Goal: Task Accomplishment & Management: Complete application form

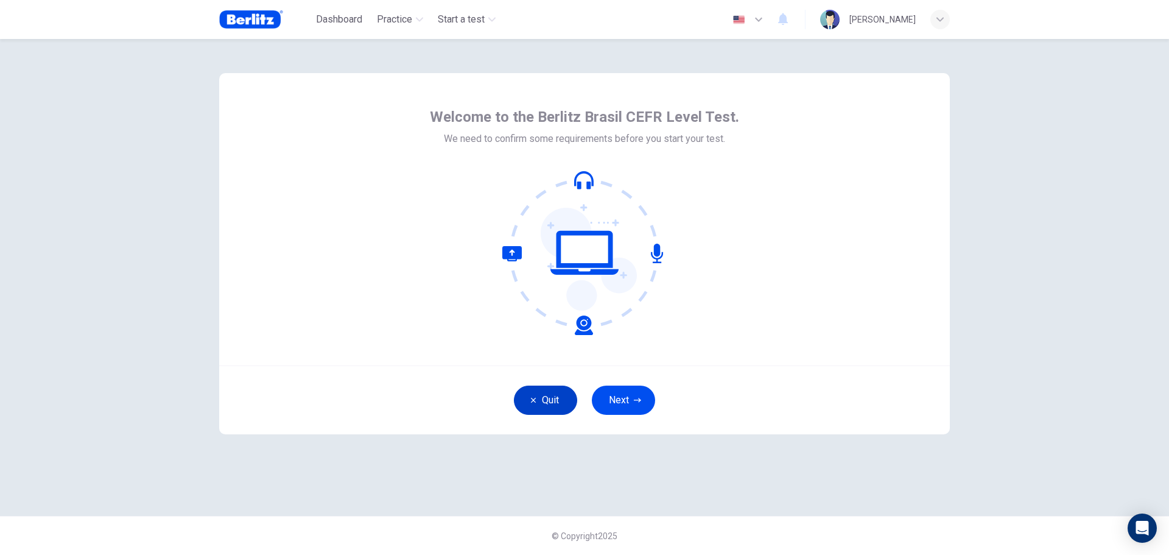
click at [549, 390] on button "Quit" at bounding box center [545, 399] width 63 height 29
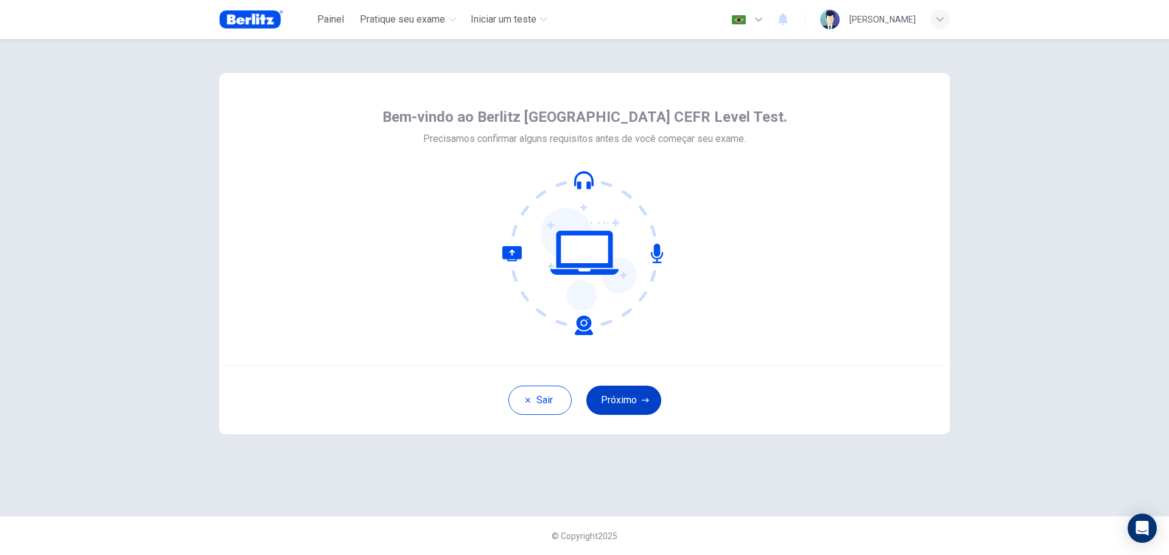
click at [637, 407] on button "Próximo" at bounding box center [623, 399] width 75 height 29
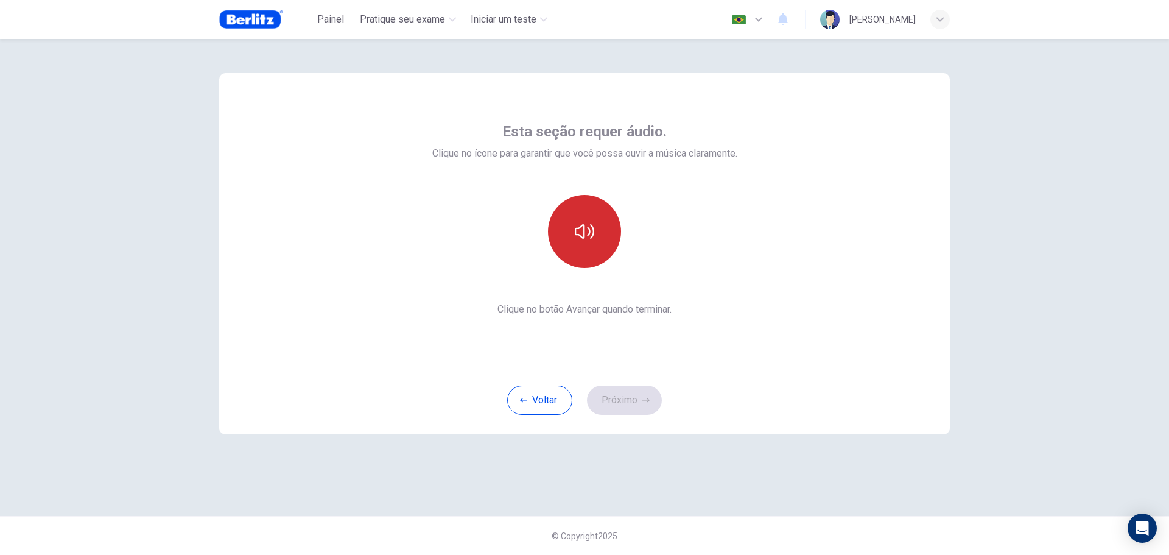
click at [596, 231] on button "button" at bounding box center [584, 231] width 73 height 73
click at [626, 396] on button "Próximo" at bounding box center [624, 399] width 75 height 29
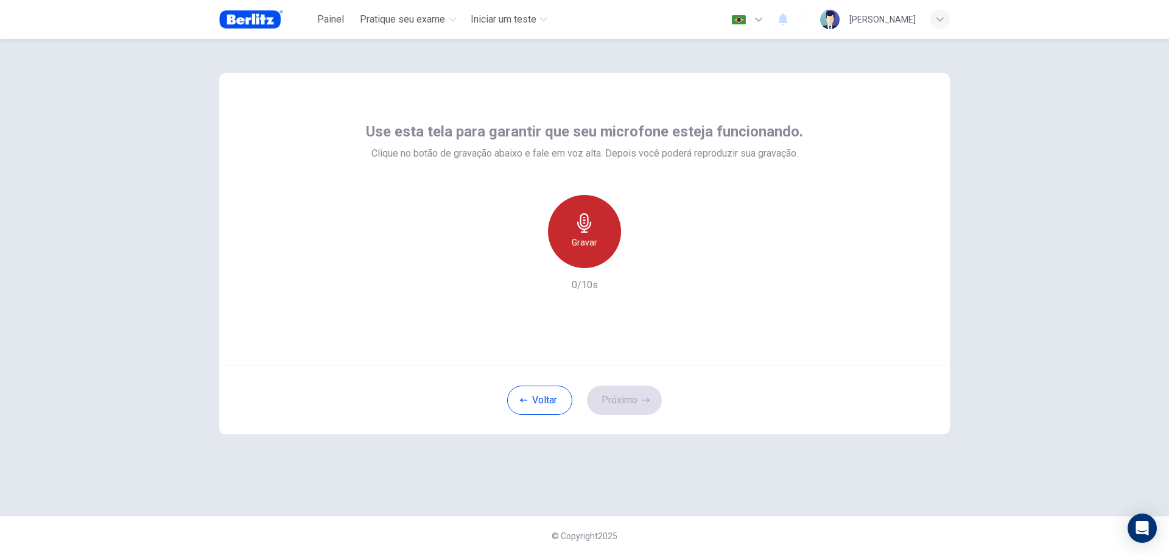
click at [591, 223] on icon "button" at bounding box center [584, 222] width 14 height 19
click at [624, 399] on button "Próximo" at bounding box center [624, 399] width 75 height 29
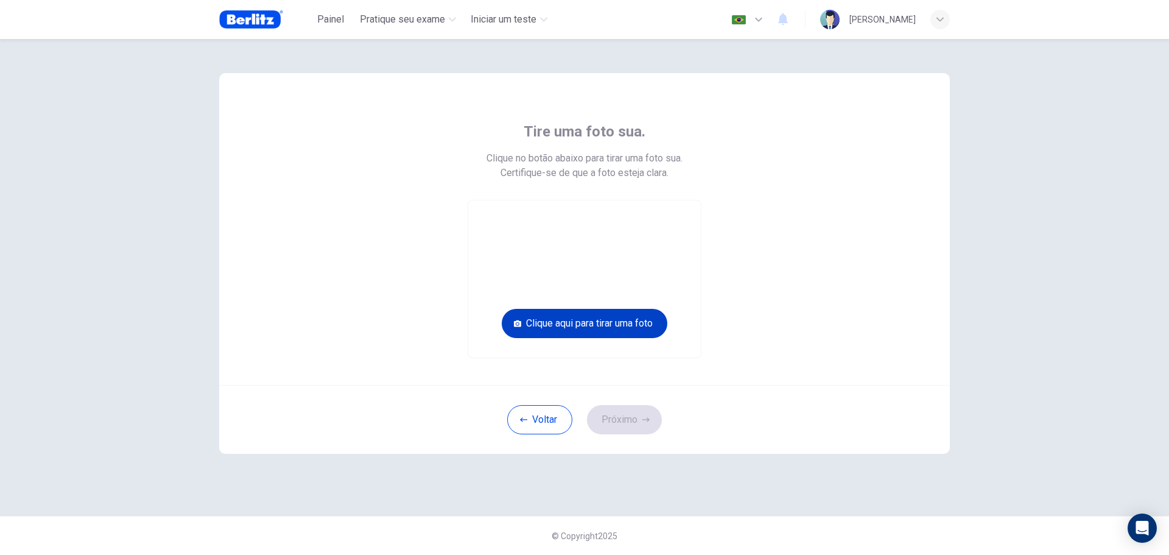
click at [554, 324] on button "Clique aqui para tirar uma foto" at bounding box center [585, 323] width 166 height 29
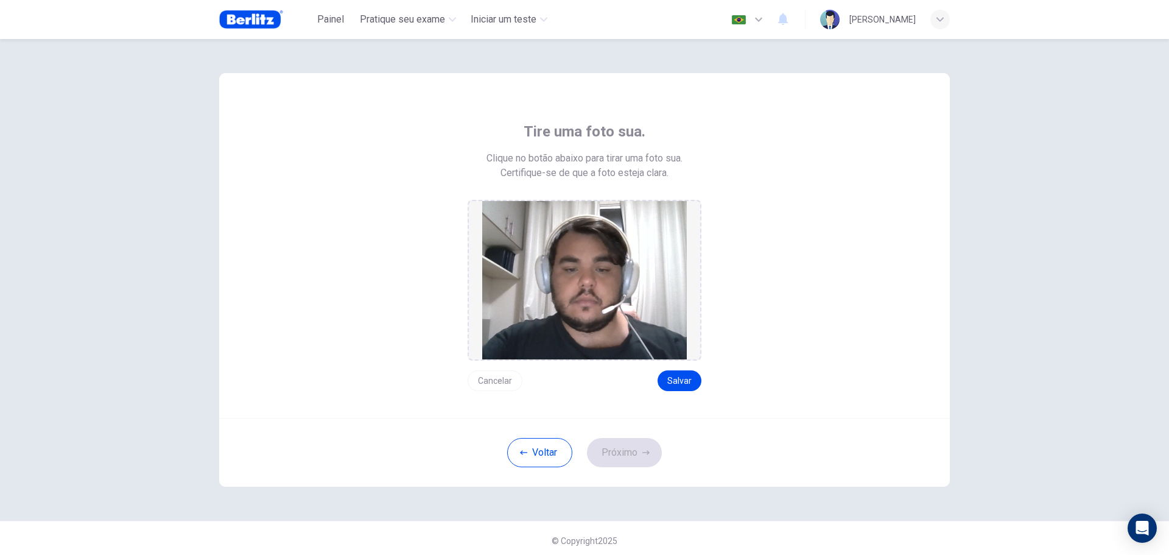
click at [490, 378] on button "Cancelar" at bounding box center [495, 380] width 55 height 21
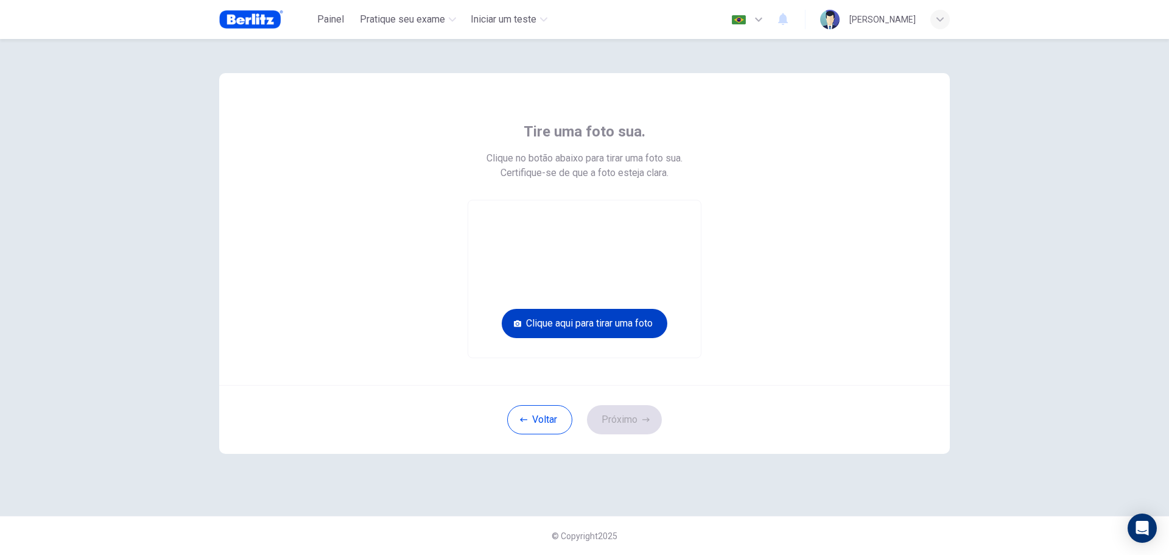
click at [576, 323] on button "Clique aqui para tirar uma foto" at bounding box center [585, 323] width 166 height 29
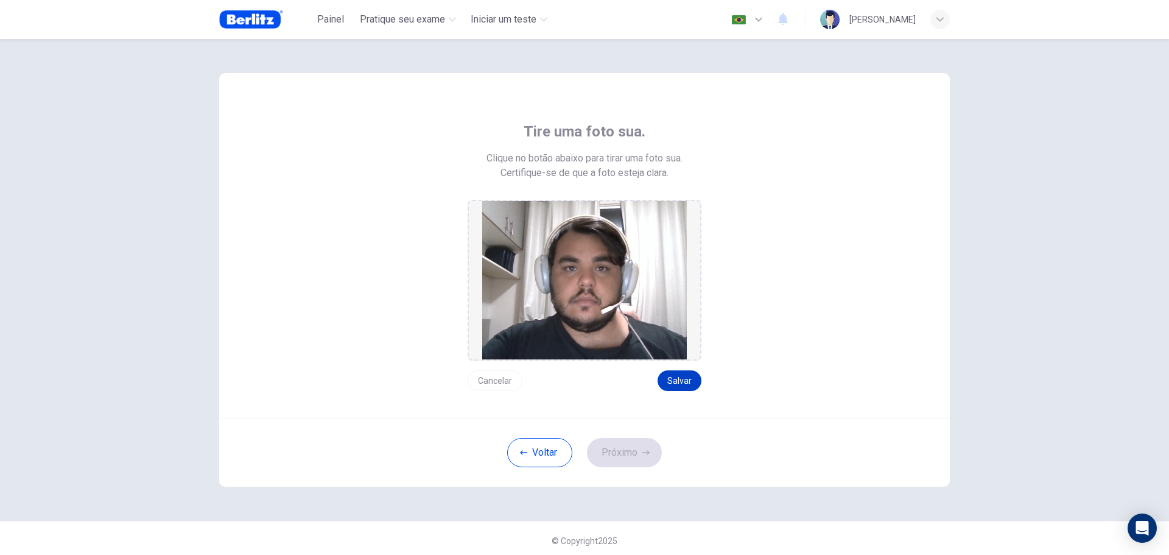
click at [684, 380] on button "Salvar" at bounding box center [680, 380] width 44 height 21
click at [680, 367] on div "Cancelar Salvar" at bounding box center [585, 376] width 234 height 30
click at [680, 378] on button "Salvar" at bounding box center [680, 380] width 44 height 21
click at [622, 449] on button "Próximo" at bounding box center [624, 452] width 75 height 29
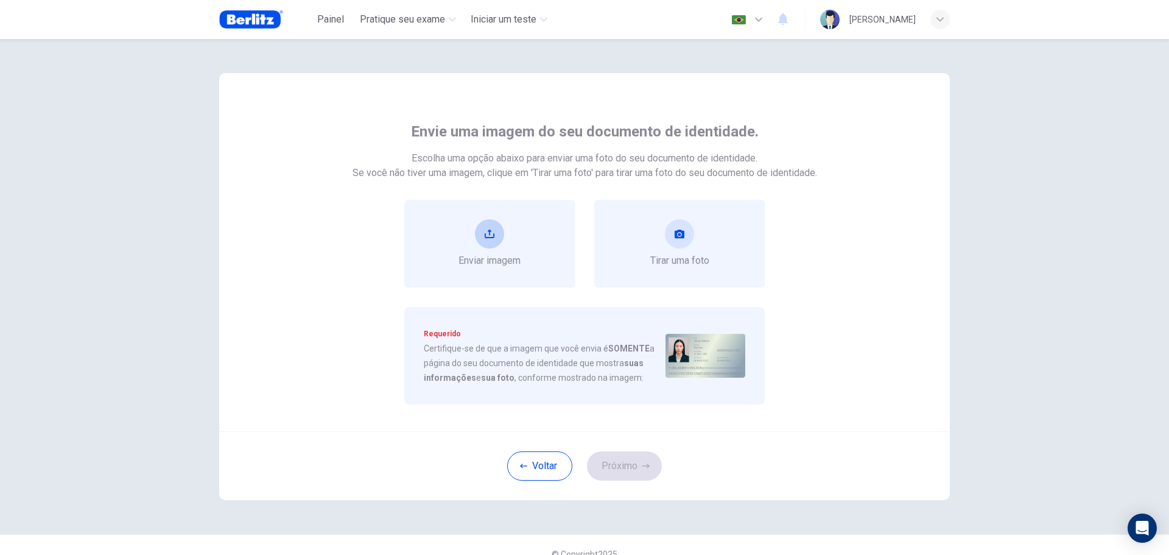
click at [500, 253] on div "Enviar imagem" at bounding box center [490, 243] width 62 height 49
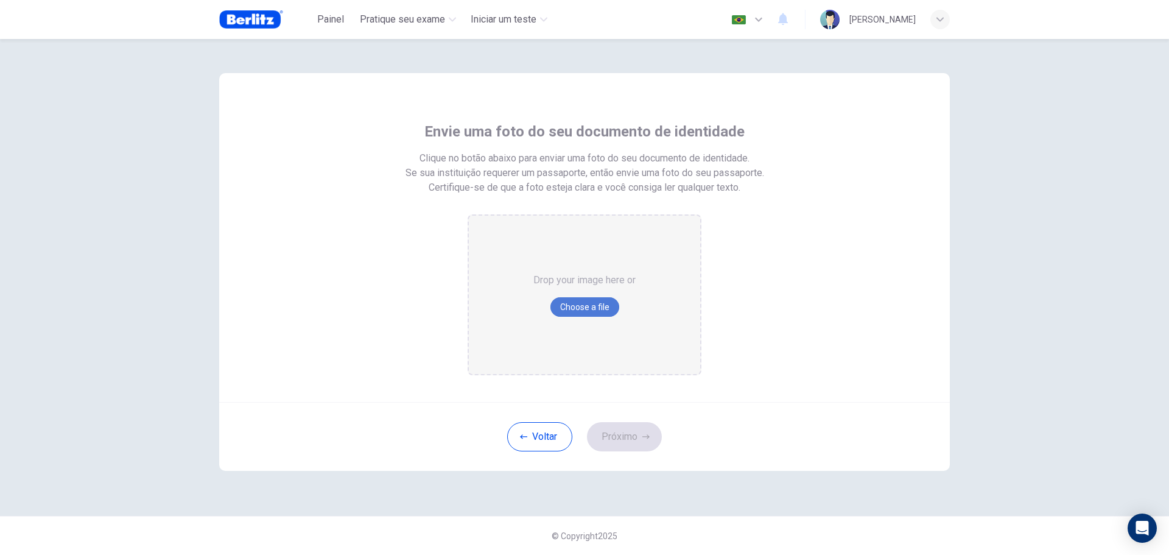
click at [579, 298] on button "Choose a file" at bounding box center [585, 306] width 69 height 19
click at [569, 304] on button "Choose a file" at bounding box center [585, 306] width 69 height 19
click at [518, 445] on button "Voltar" at bounding box center [539, 436] width 65 height 29
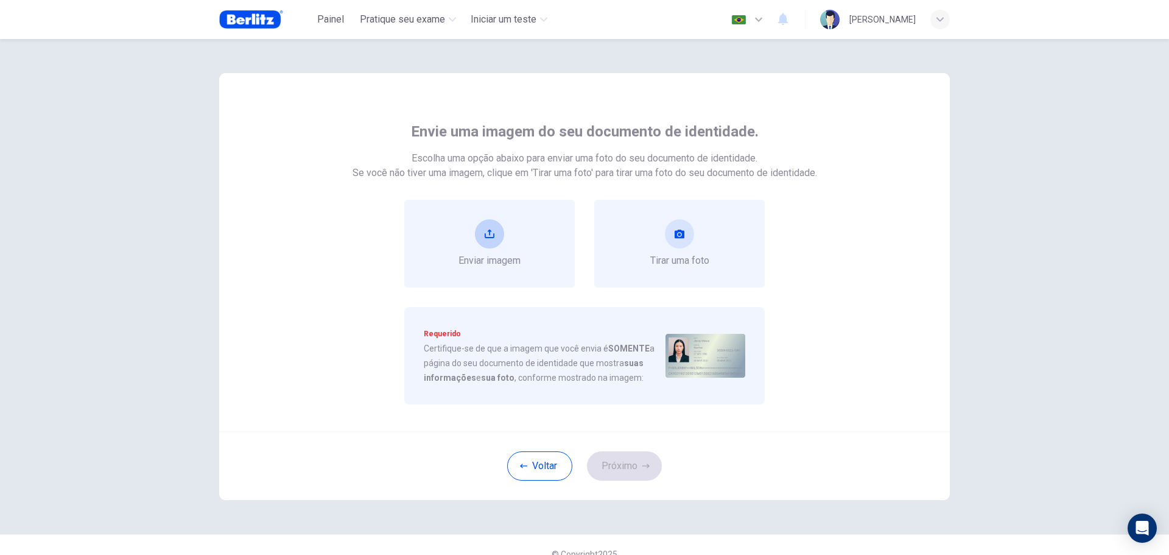
click at [506, 262] on span "Enviar imagem" at bounding box center [490, 260] width 62 height 15
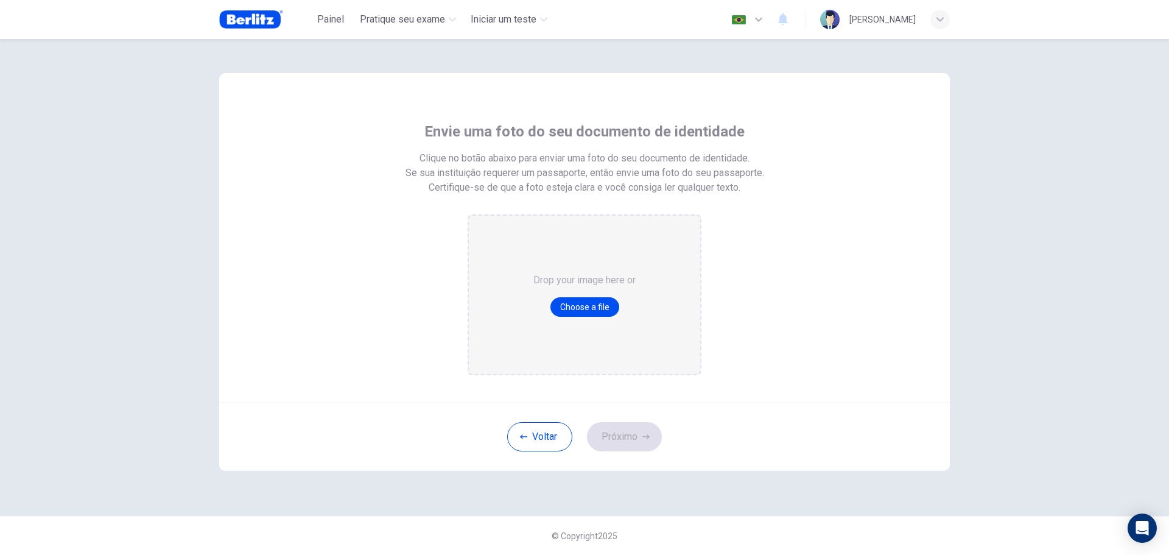
click at [552, 294] on div "Drop your image here or Choose a file" at bounding box center [584, 295] width 102 height 158
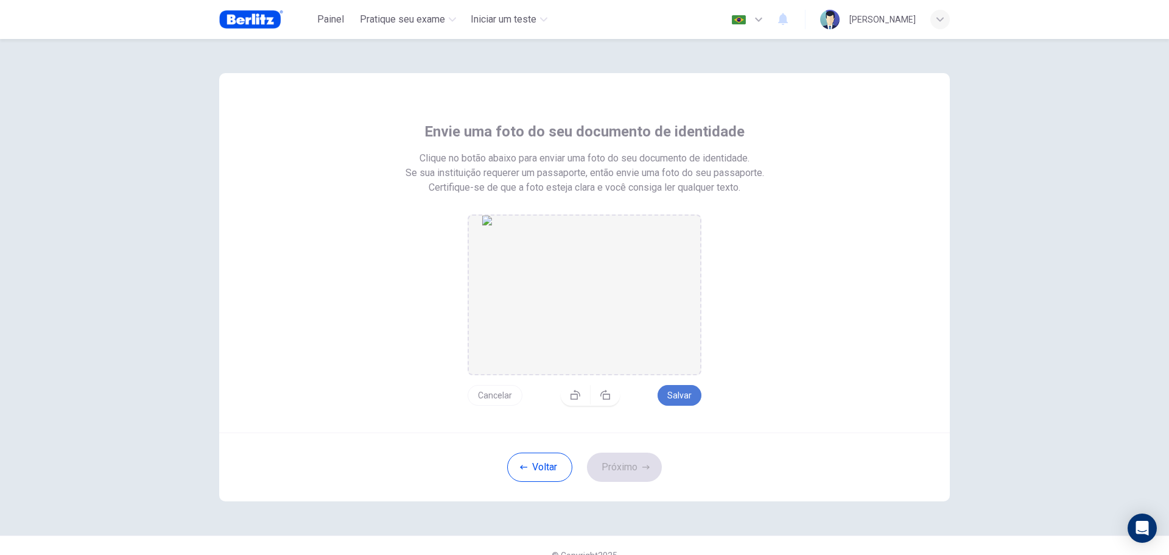
click at [678, 393] on button "Salvar" at bounding box center [680, 395] width 44 height 21
click at [603, 463] on button "Próximo" at bounding box center [624, 466] width 75 height 29
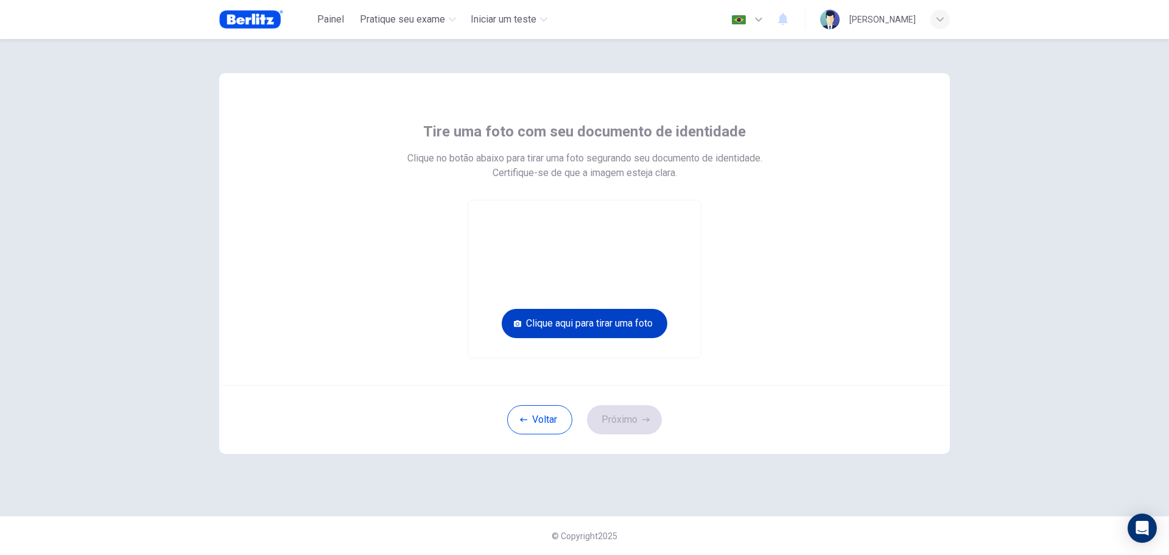
click at [585, 318] on button "Clique aqui para tirar uma foto" at bounding box center [585, 323] width 166 height 29
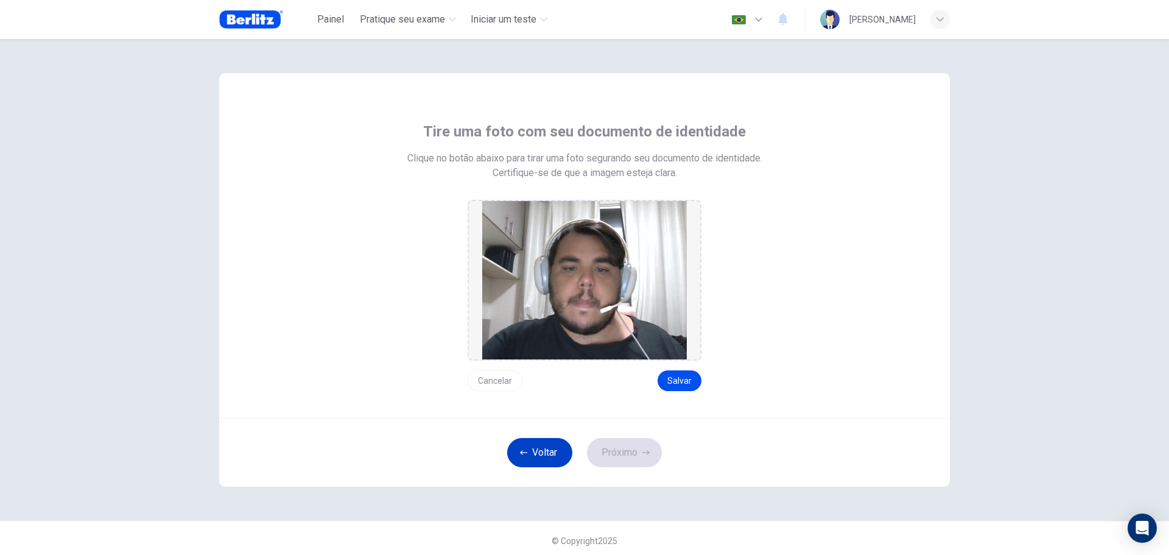
click at [539, 442] on button "Voltar" at bounding box center [539, 452] width 65 height 29
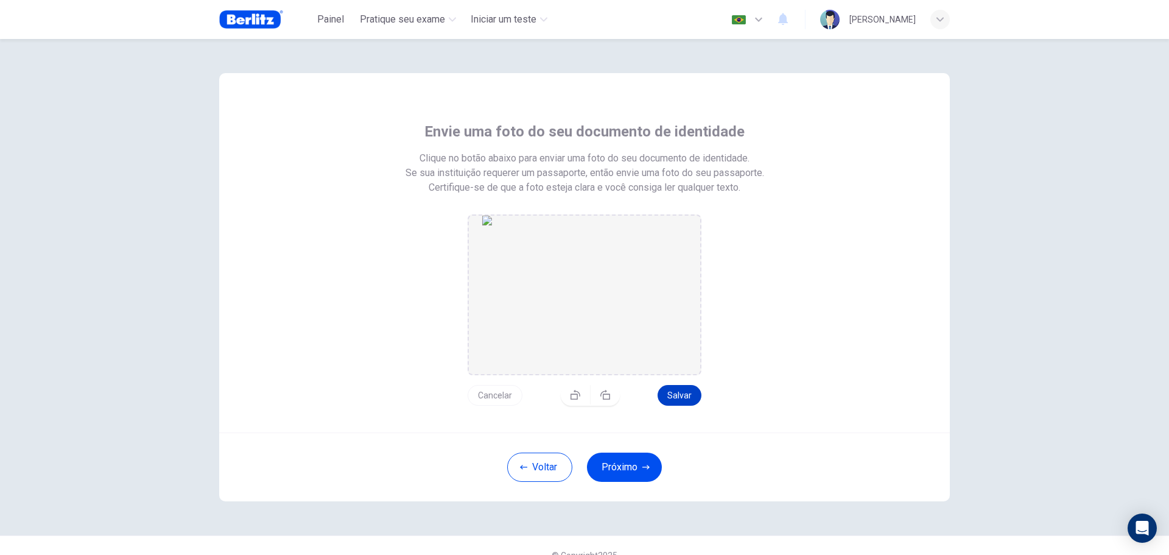
click at [667, 393] on button "Salvar" at bounding box center [680, 395] width 44 height 21
click at [614, 476] on button "Próximo" at bounding box center [624, 466] width 75 height 29
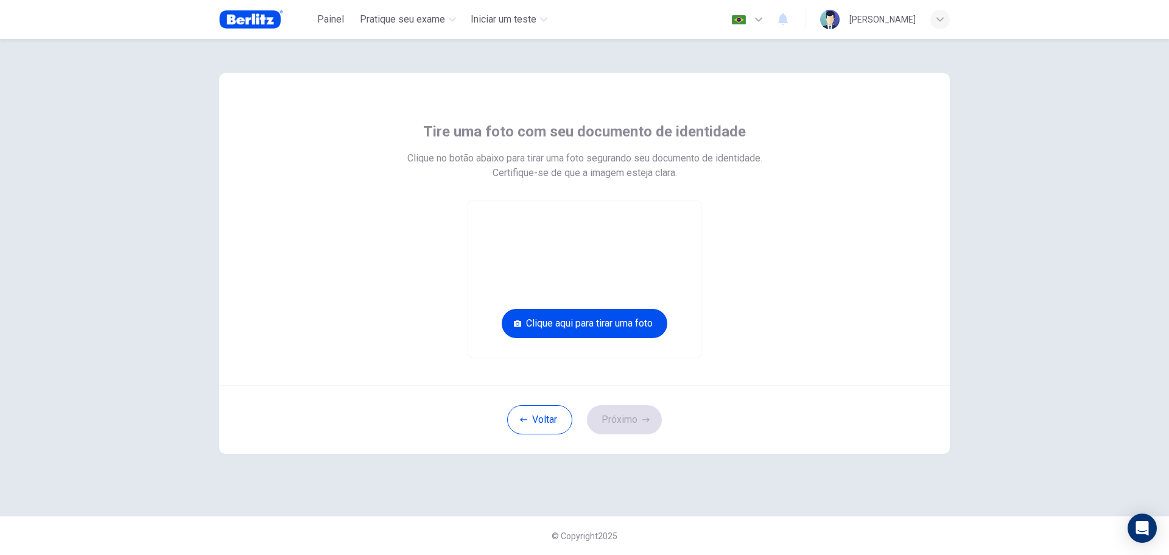
click at [272, 23] on img at bounding box center [251, 19] width 64 height 24
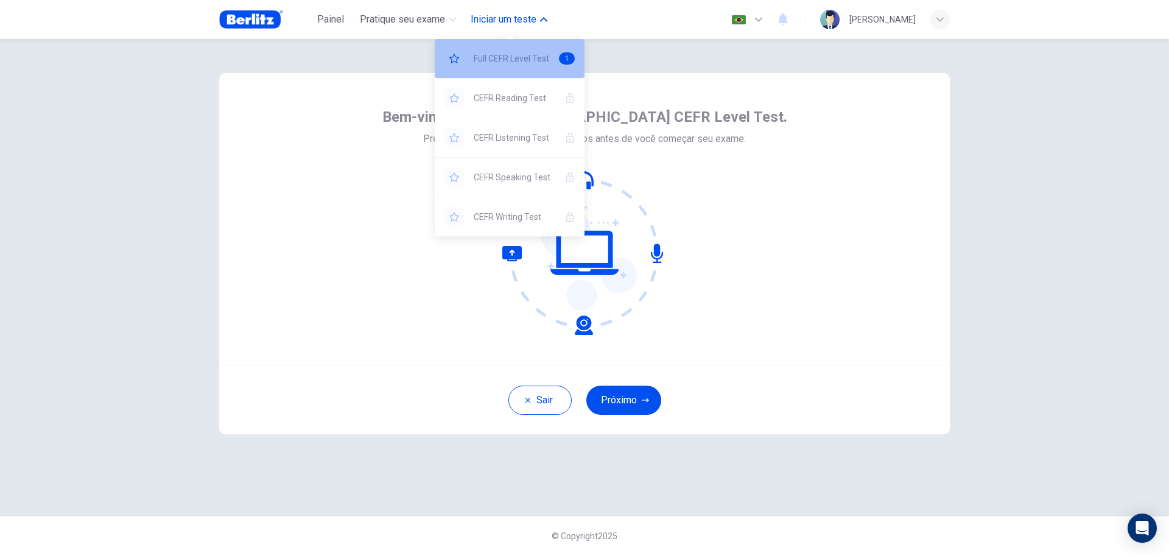
click at [494, 51] on div "Full CEFR Level Test 1" at bounding box center [510, 58] width 150 height 39
